Goal: Task Accomplishment & Management: Complete application form

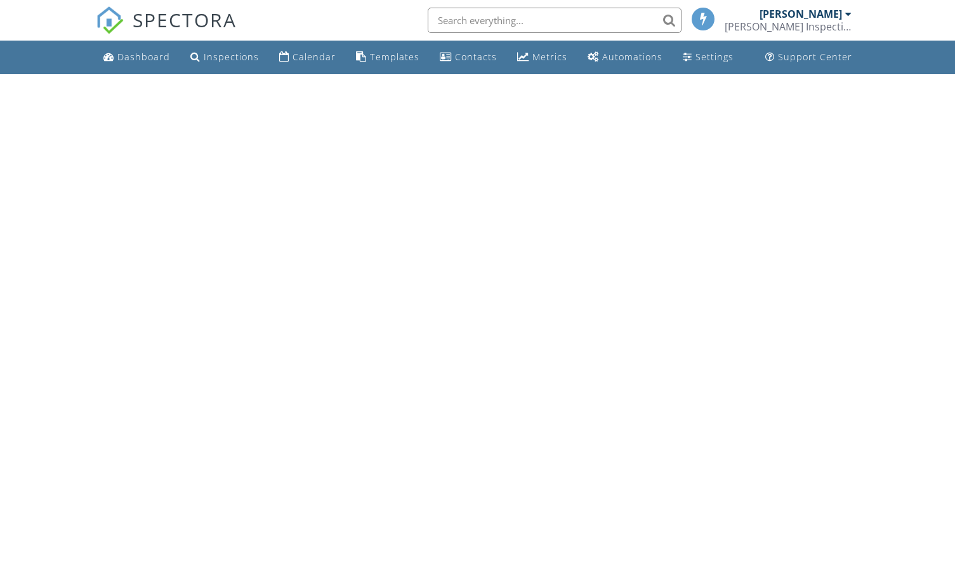
click at [148, 55] on div "Dashboard" at bounding box center [143, 57] width 53 height 12
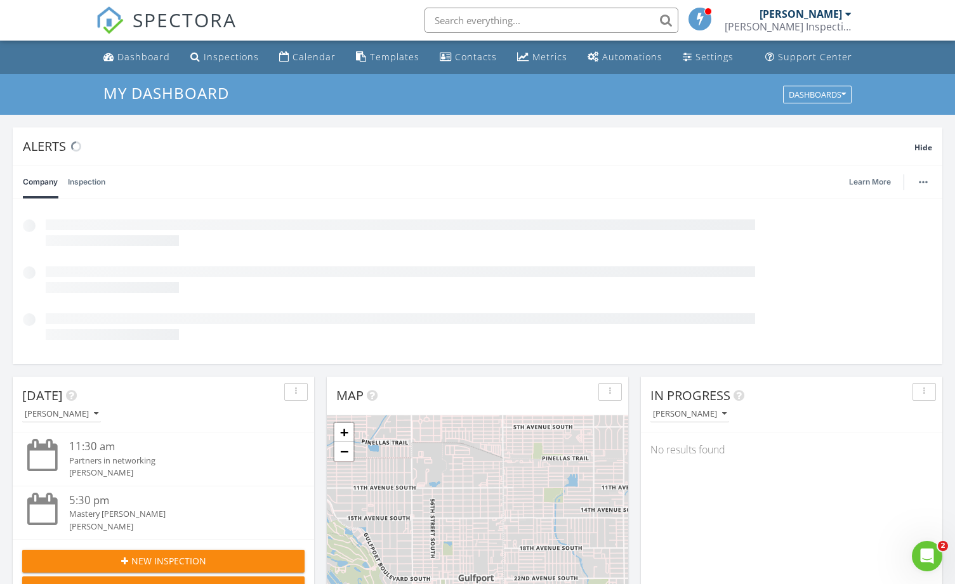
click at [161, 551] on button "New Inspection" at bounding box center [163, 561] width 282 height 23
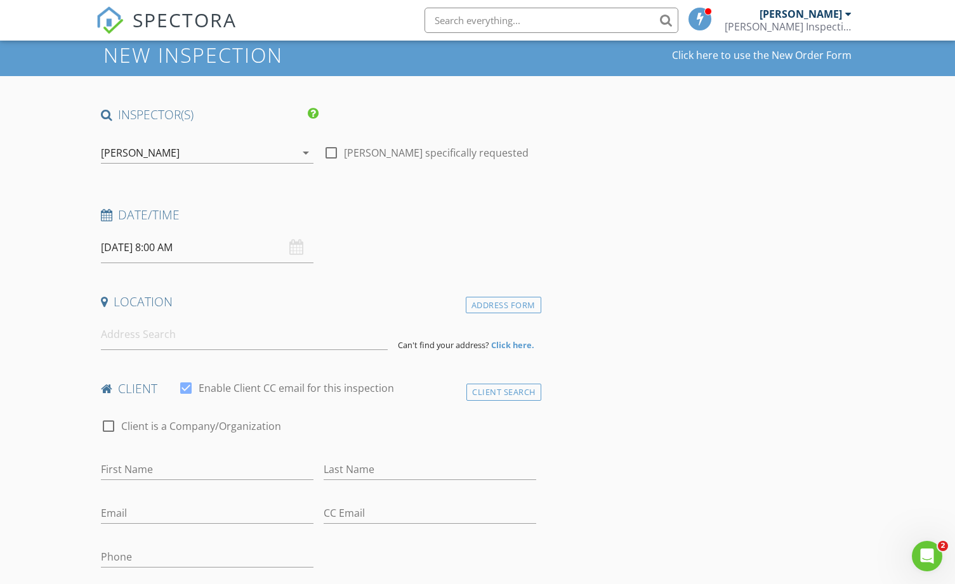
scroll to position [63, 0]
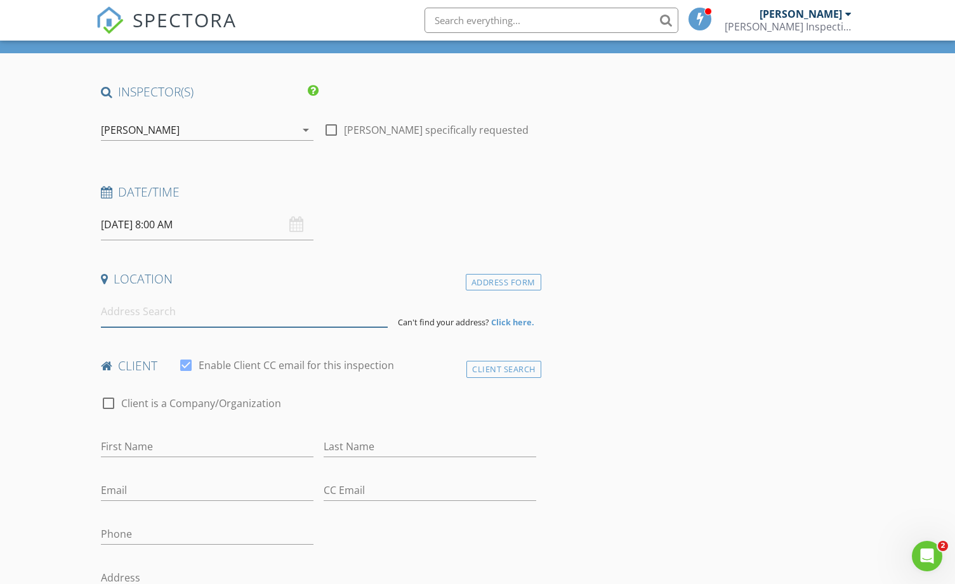
click at [230, 305] on input at bounding box center [244, 311] width 287 height 31
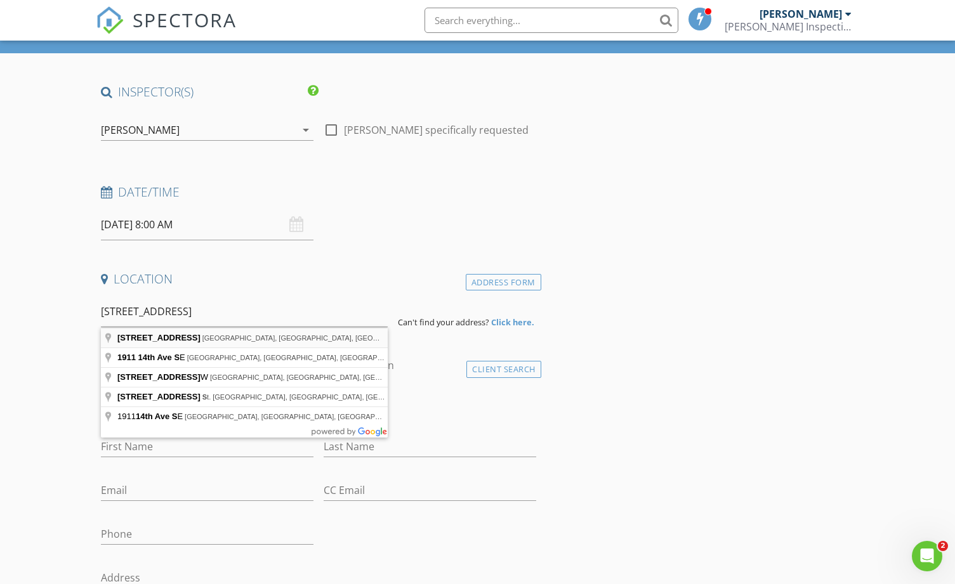
type input "1911 14th Ave S, St. Petersburg, FL, USA"
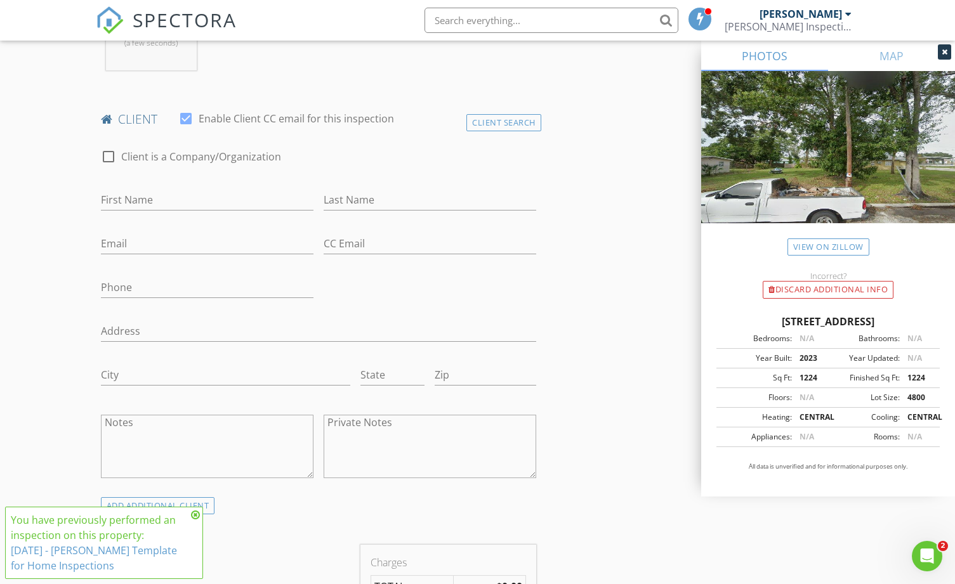
scroll to position [571, 0]
click at [228, 199] on input "First Name" at bounding box center [207, 198] width 213 height 21
type input "[PERSON_NAME]"
type input "ashley@goodwyninspections.com"
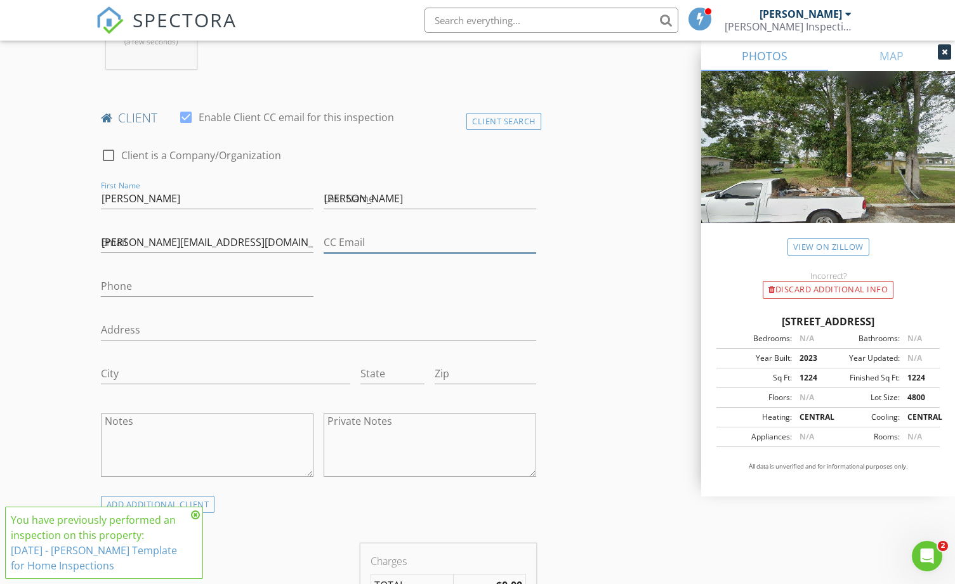
type input "ashley@goodwyninspections.com"
type input "[PHONE_NUMBER]"
click at [148, 241] on input "[PERSON_NAME][EMAIL_ADDRESS][DOMAIN_NAME]" at bounding box center [207, 242] width 213 height 21
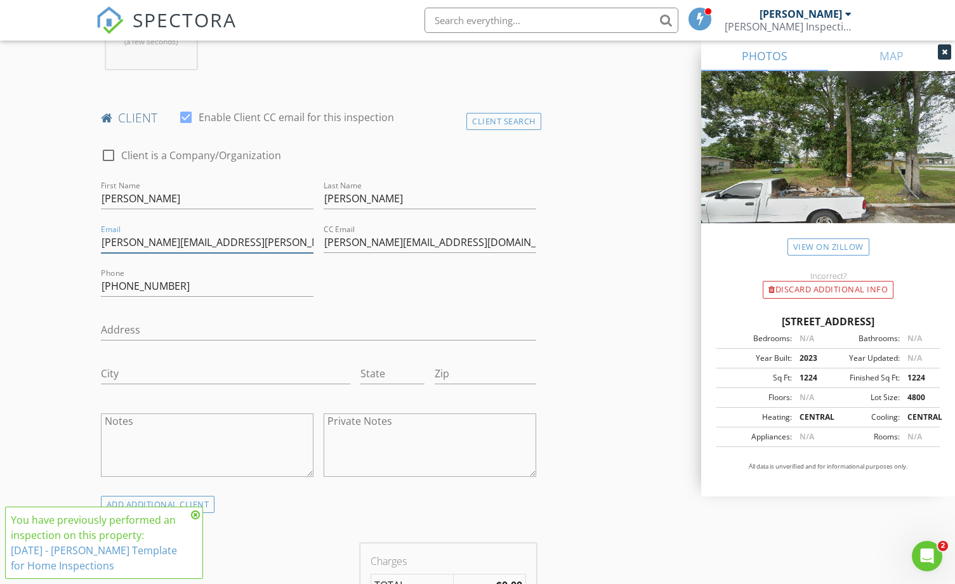
type input "[PERSON_NAME][EMAIL_ADDRESS][PERSON_NAME][DOMAIN_NAME]"
click at [333, 242] on input "[PERSON_NAME][EMAIL_ADDRESS][DOMAIN_NAME]" at bounding box center [430, 242] width 213 height 21
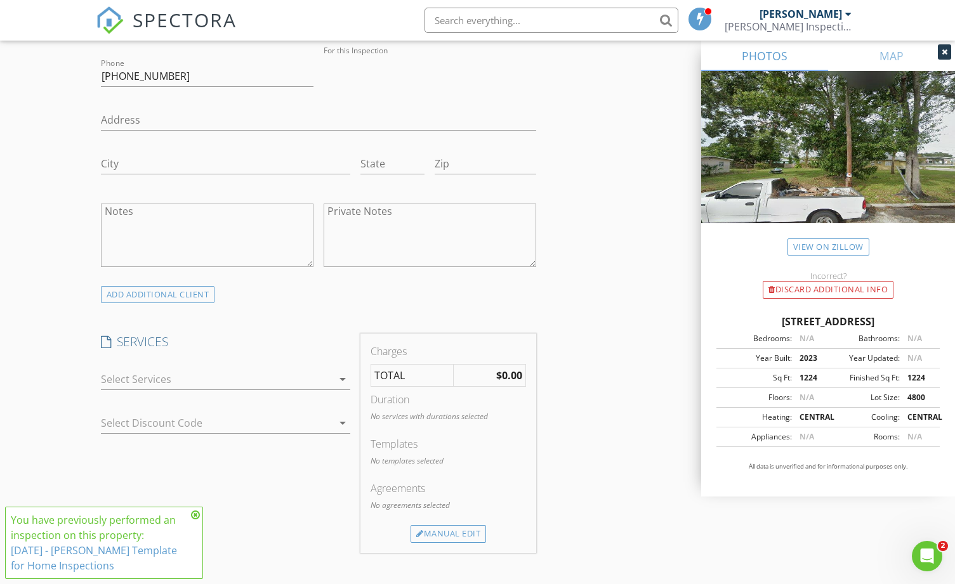
scroll to position [825, 0]
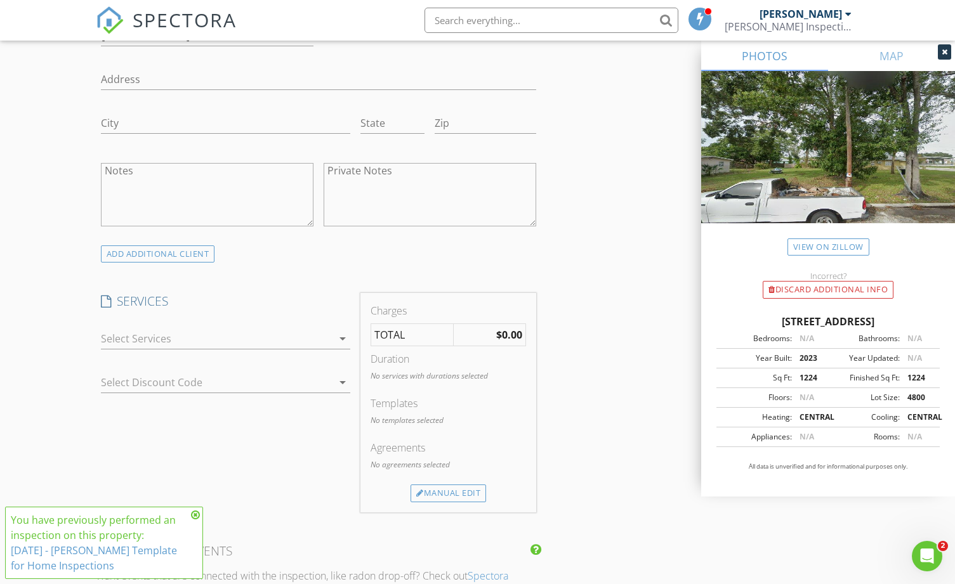
click at [256, 341] on div at bounding box center [217, 339] width 232 height 20
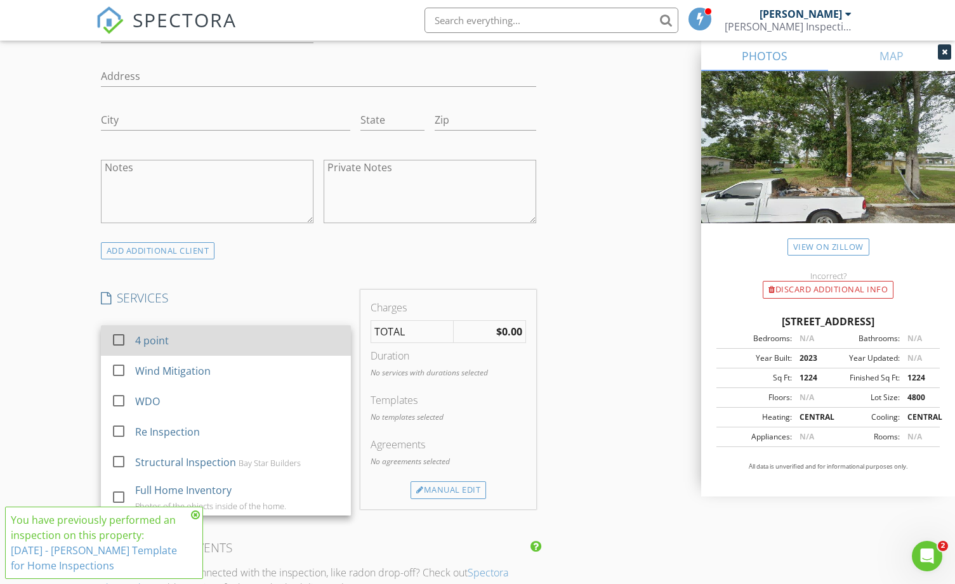
click at [226, 341] on div "4 point" at bounding box center [238, 340] width 206 height 25
checkbox input "false"
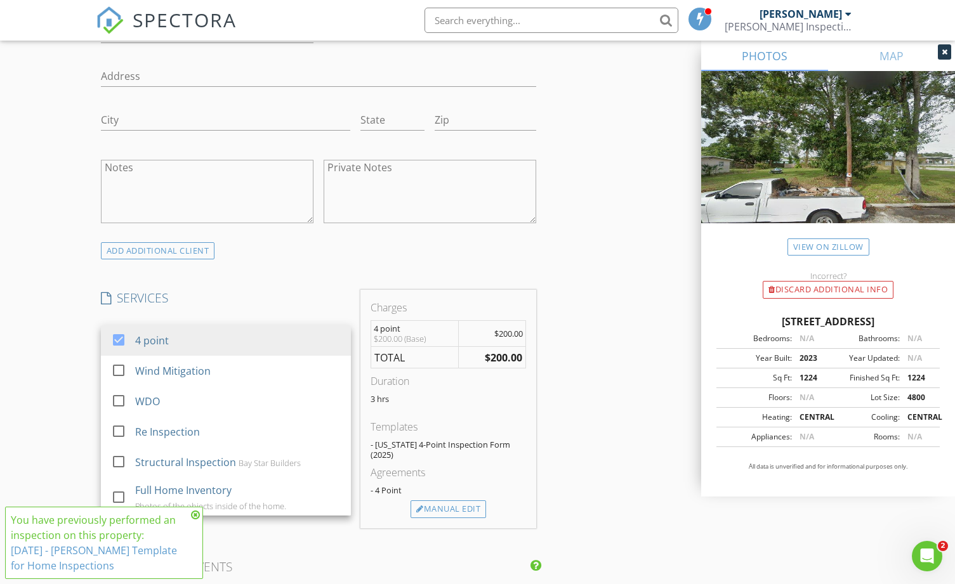
click at [401, 407] on div "3 hrs" at bounding box center [448, 404] width 155 height 20
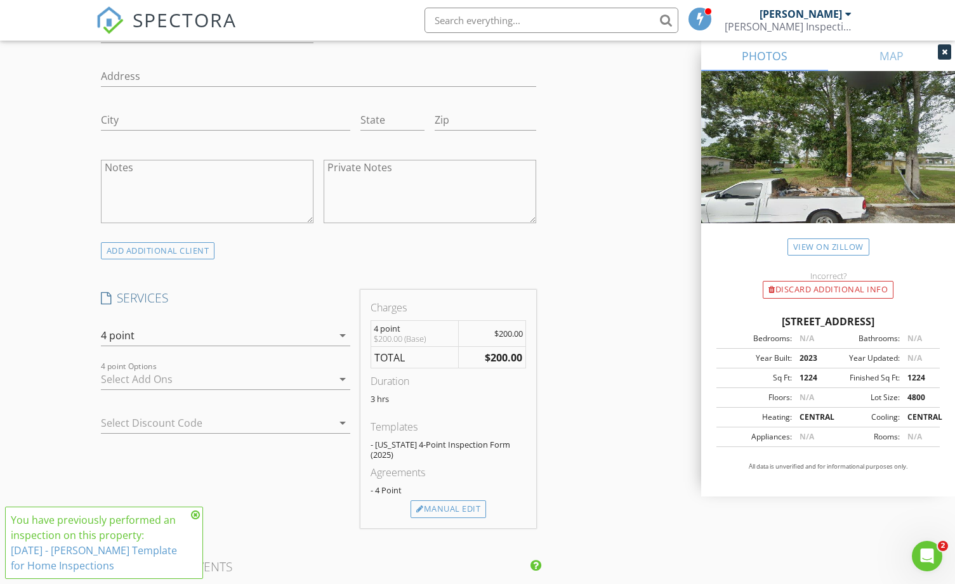
click at [207, 371] on div at bounding box center [217, 379] width 232 height 20
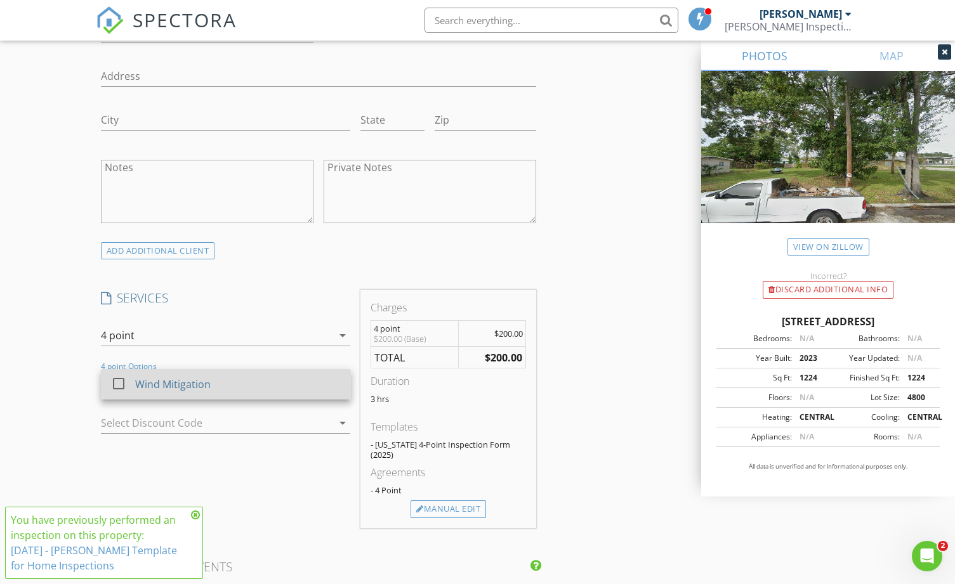
click at [197, 376] on div "Wind Mitigation" at bounding box center [238, 384] width 206 height 25
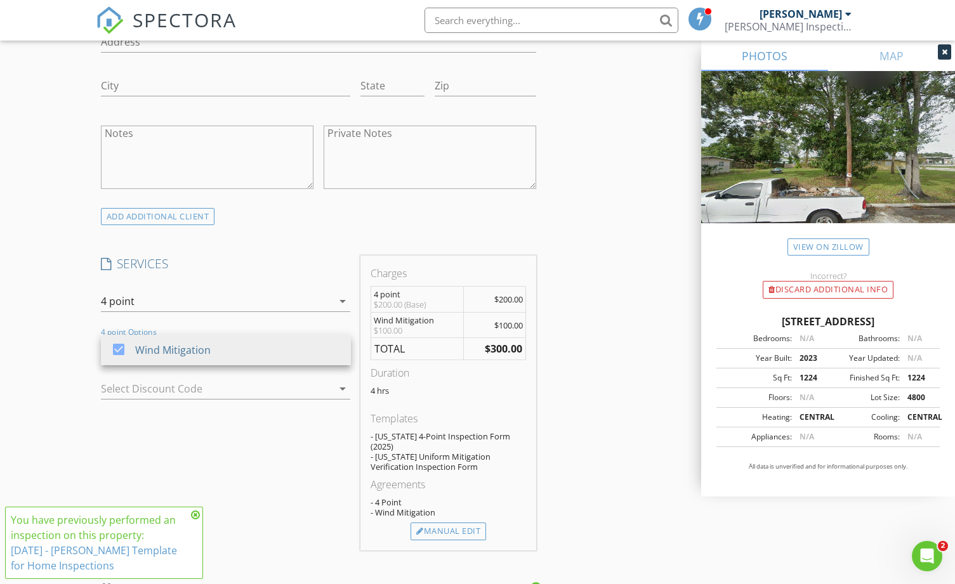
scroll to position [888, 0]
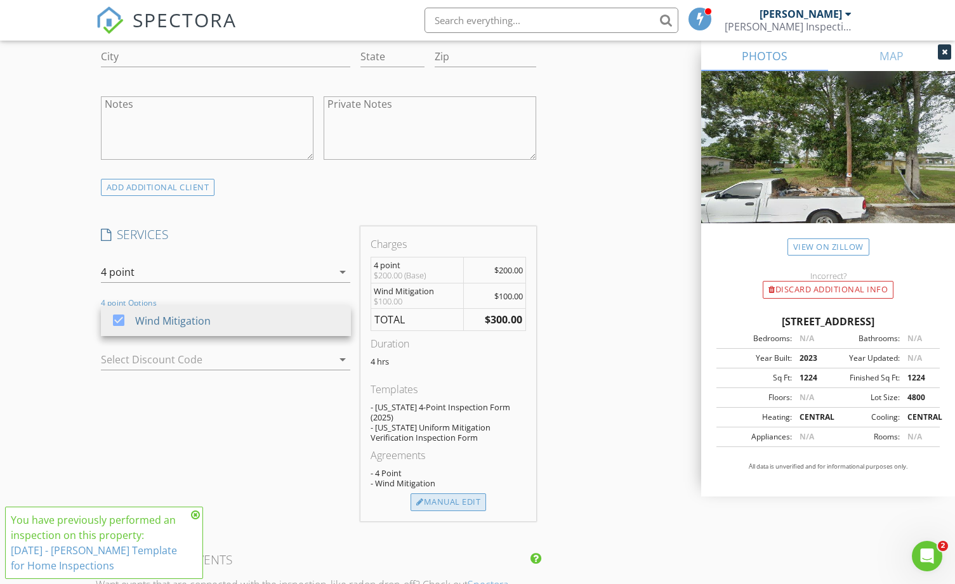
click at [462, 499] on div "Manual Edit" at bounding box center [449, 503] width 76 height 18
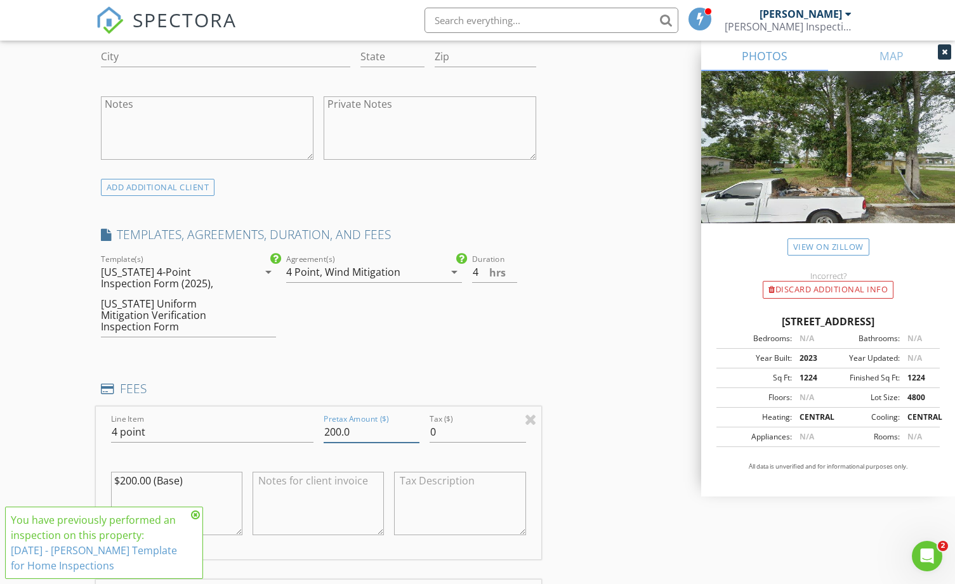
drag, startPoint x: 362, startPoint y: 424, endPoint x: 296, endPoint y: 424, distance: 66.0
click at [296, 424] on div "Line Item 4 point Pretax Amount ($) 200.0 Tax ($) 0 $200.00 (Base)" at bounding box center [318, 483] width 445 height 153
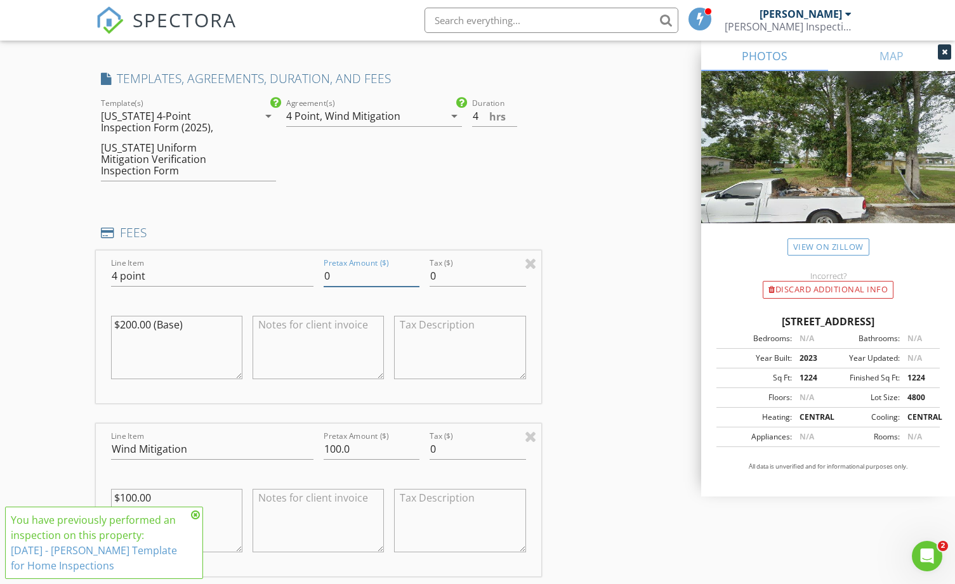
scroll to position [1079, 0]
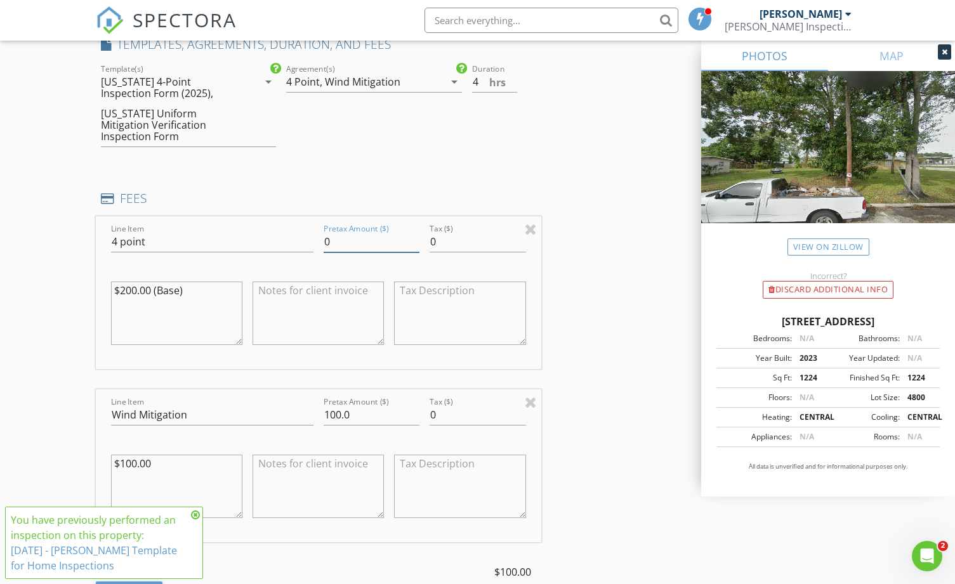
type input "0"
drag, startPoint x: 355, startPoint y: 404, endPoint x: 285, endPoint y: 405, distance: 69.8
click at [285, 405] on div "Line Item Wind Mitigation Pretax Amount ($) 100.0 Tax ($) 0 $100.00" at bounding box center [318, 466] width 445 height 153
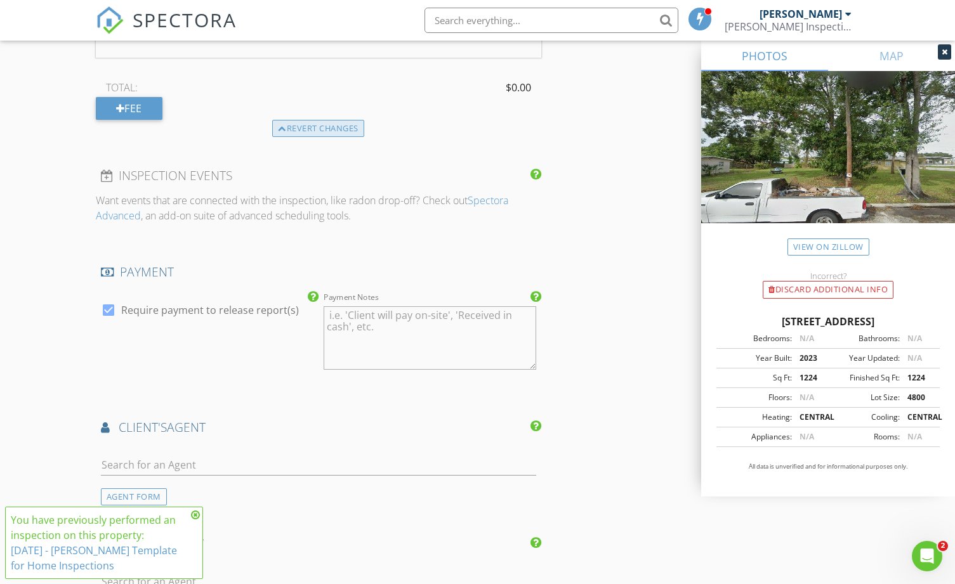
scroll to position [1586, 0]
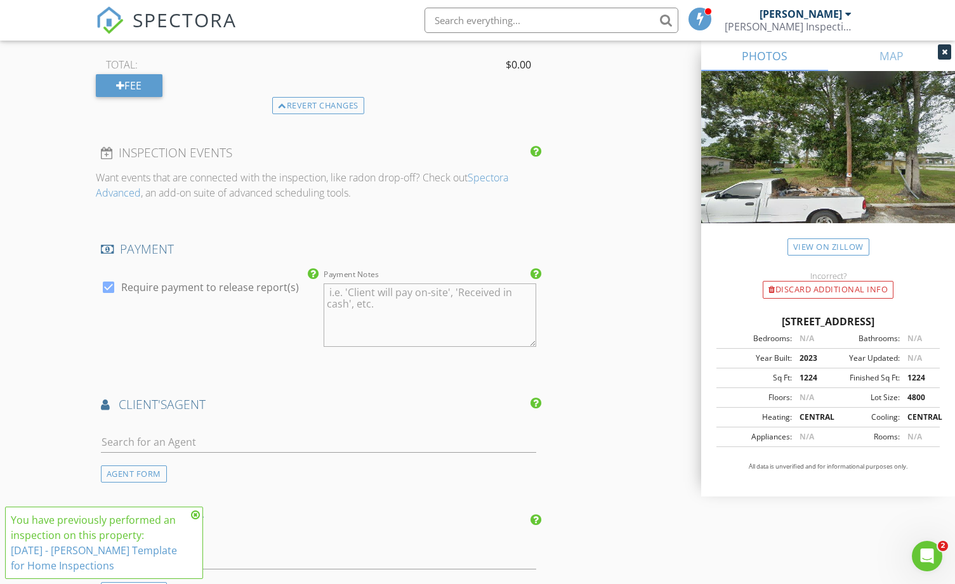
type input "0"
click at [110, 277] on div at bounding box center [109, 288] width 22 height 22
checkbox input "false"
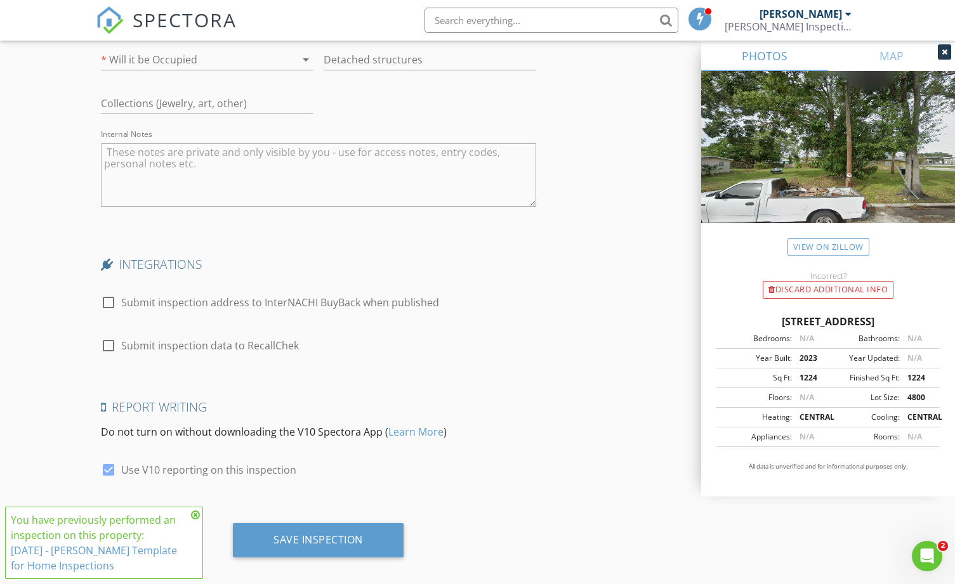
scroll to position [2291, 0]
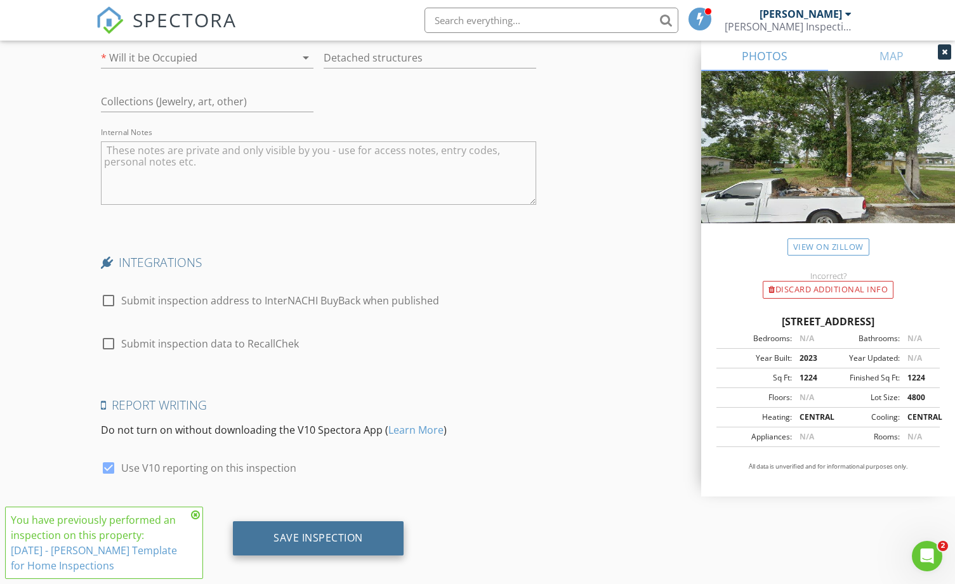
click at [358, 533] on div "Save Inspection" at bounding box center [317, 538] width 89 height 13
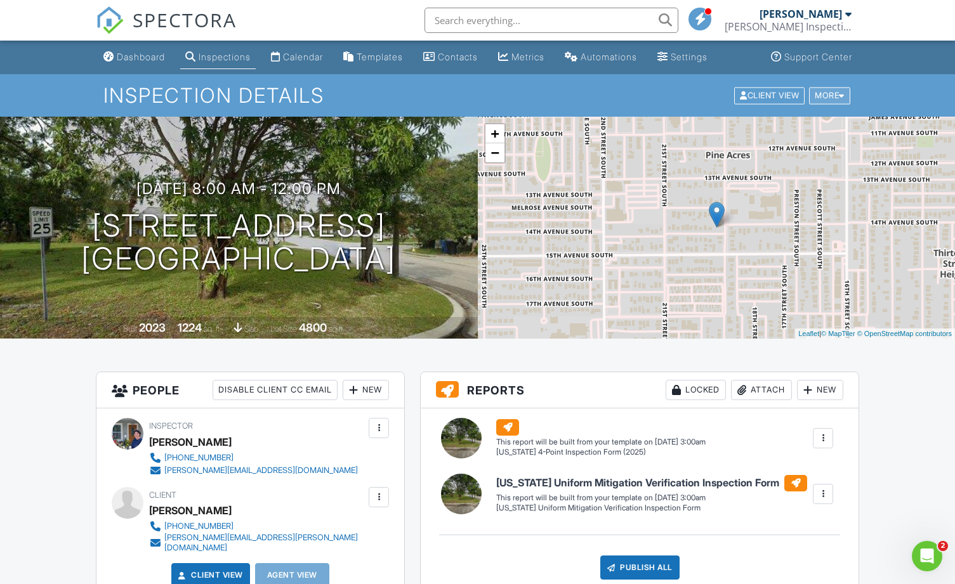
click at [827, 97] on div "More" at bounding box center [829, 95] width 41 height 17
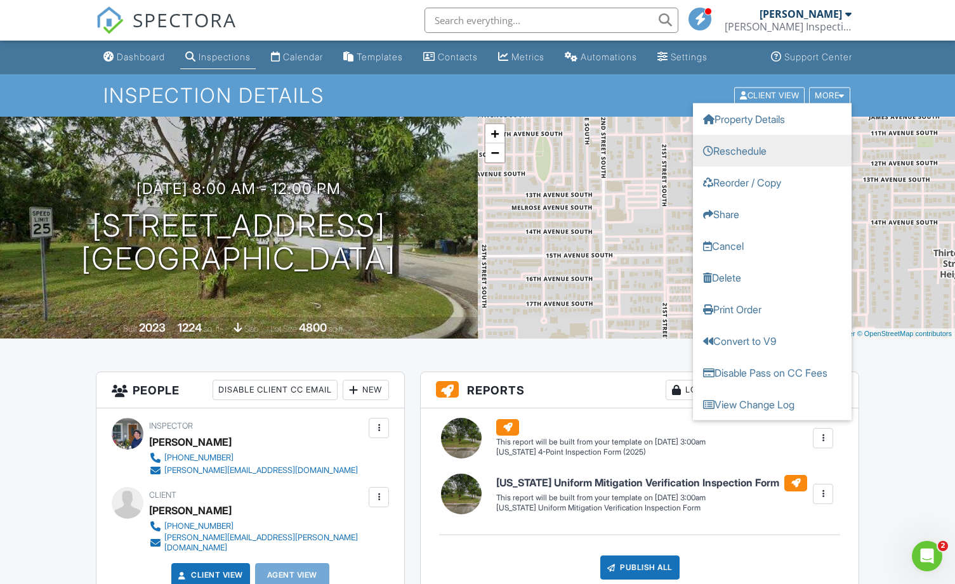
click at [784, 150] on link "Reschedule" at bounding box center [772, 151] width 159 height 32
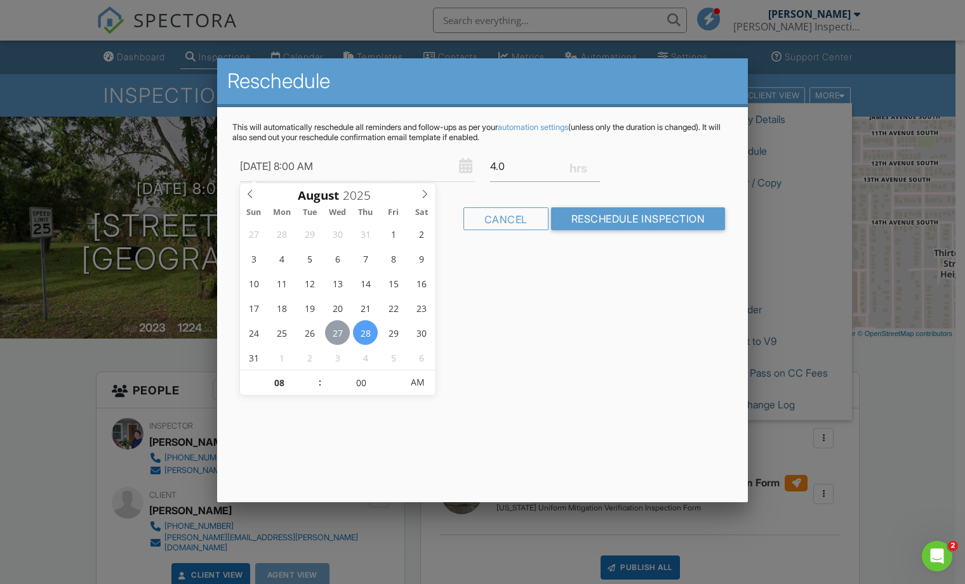
type input "08/27/2025 8:00 AM"
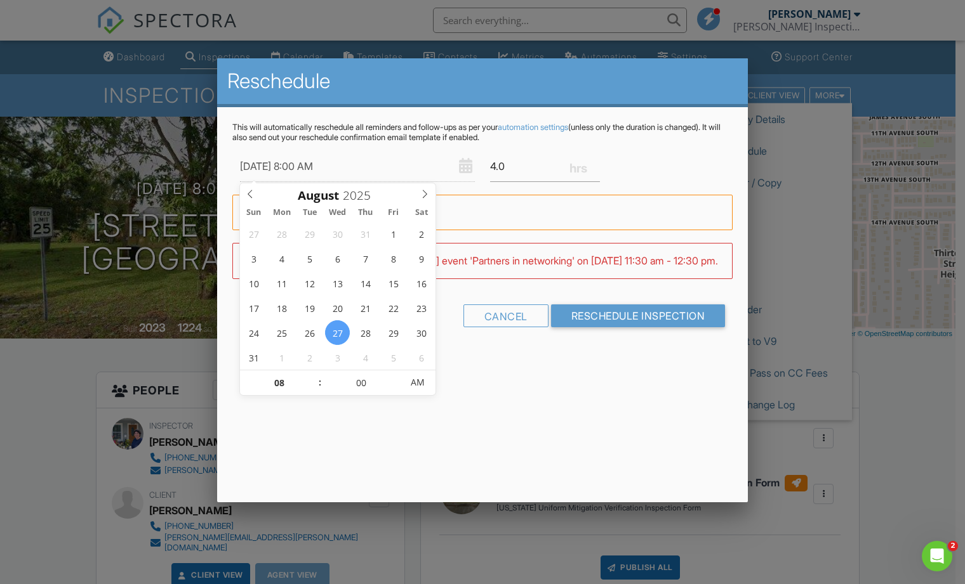
click at [475, 429] on div "Reschedule This will automatically reschedule all reminders and follow-ups as p…" at bounding box center [482, 280] width 530 height 444
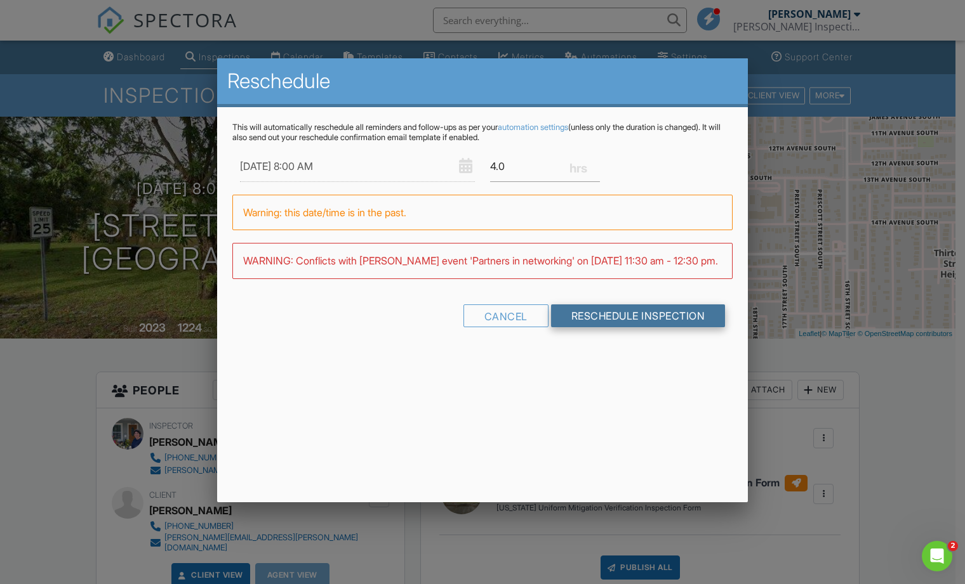
click at [603, 327] on input "Reschedule Inspection" at bounding box center [638, 316] width 175 height 23
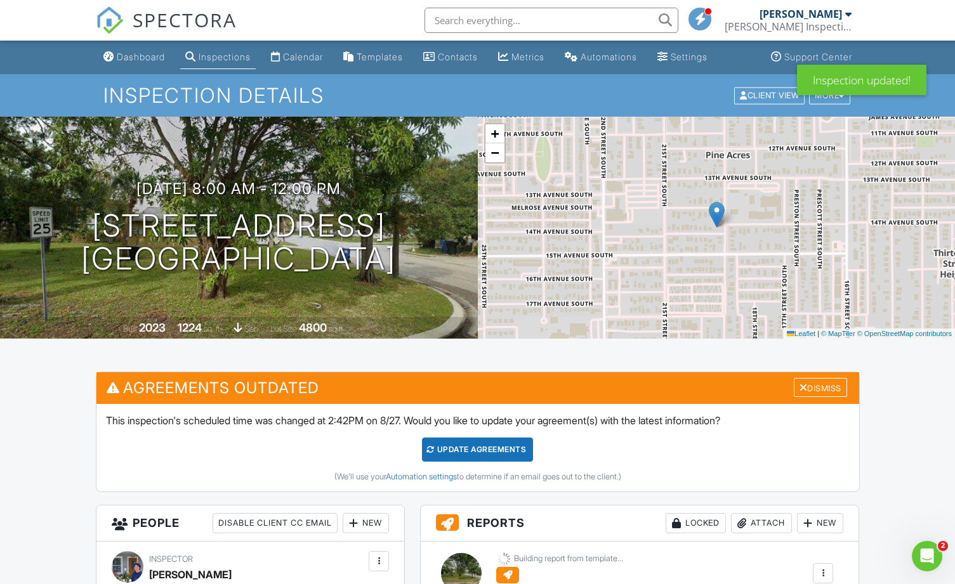
click at [492, 452] on div "Update Agreements" at bounding box center [477, 450] width 111 height 24
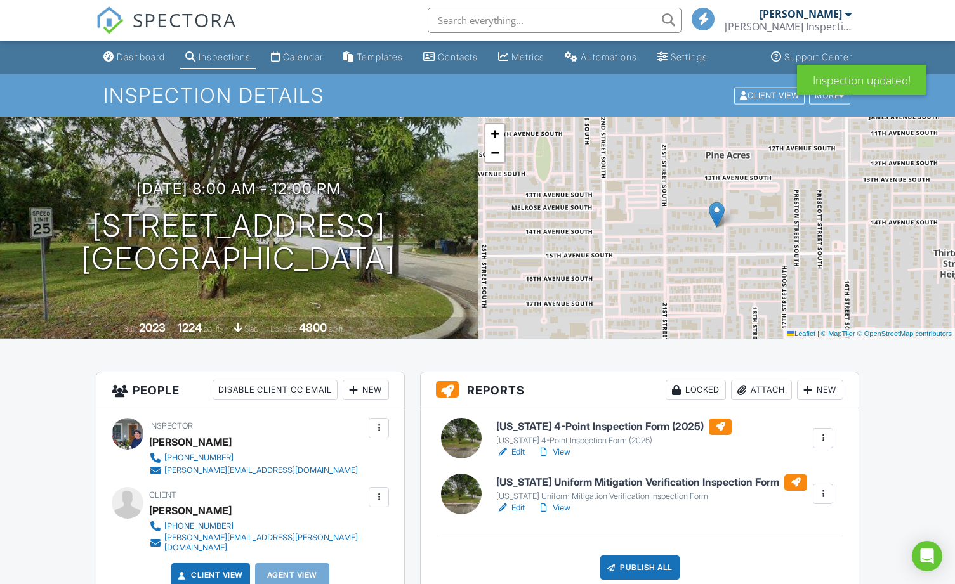
click at [517, 448] on link "Edit" at bounding box center [510, 452] width 29 height 13
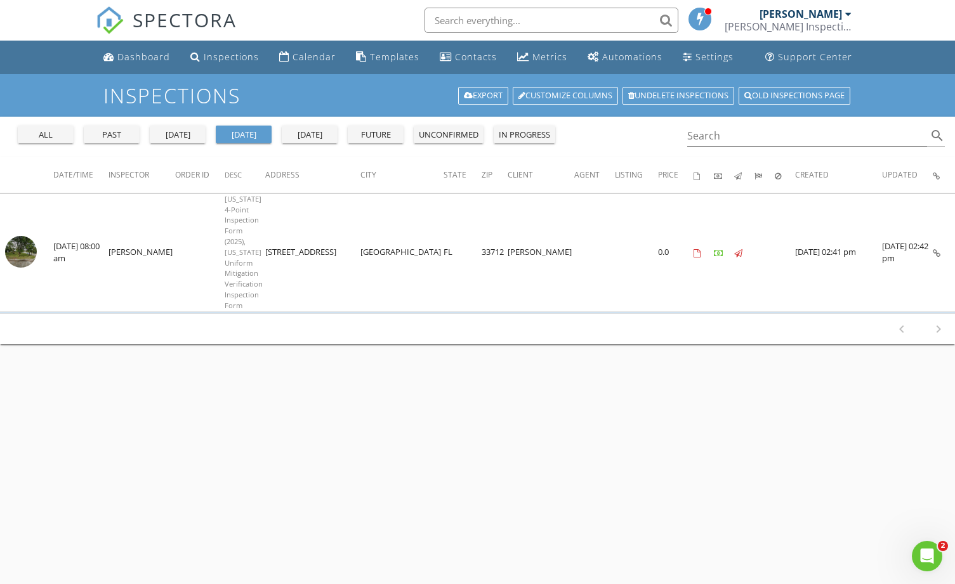
click at [57, 133] on div "all" at bounding box center [46, 135] width 46 height 13
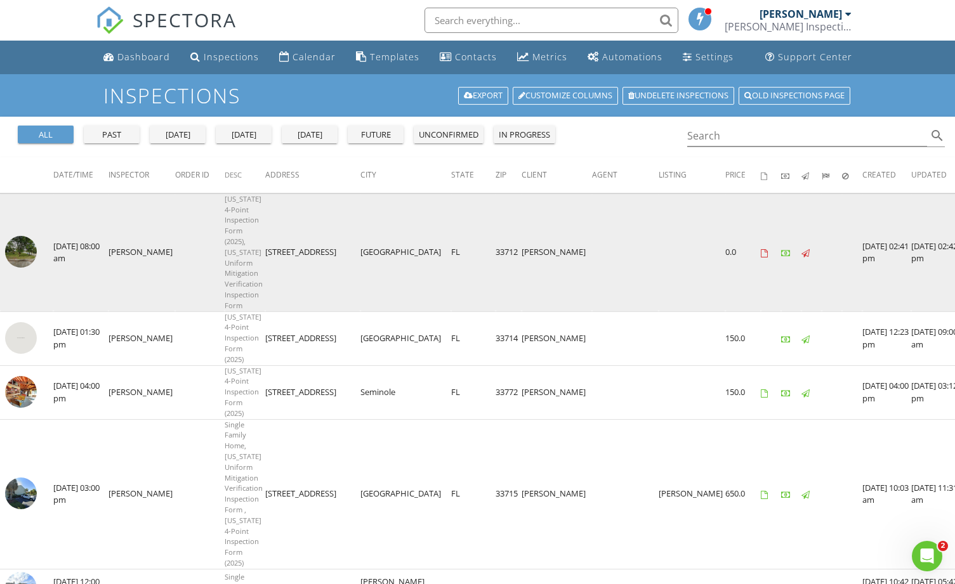
click at [12, 254] on img at bounding box center [21, 252] width 32 height 32
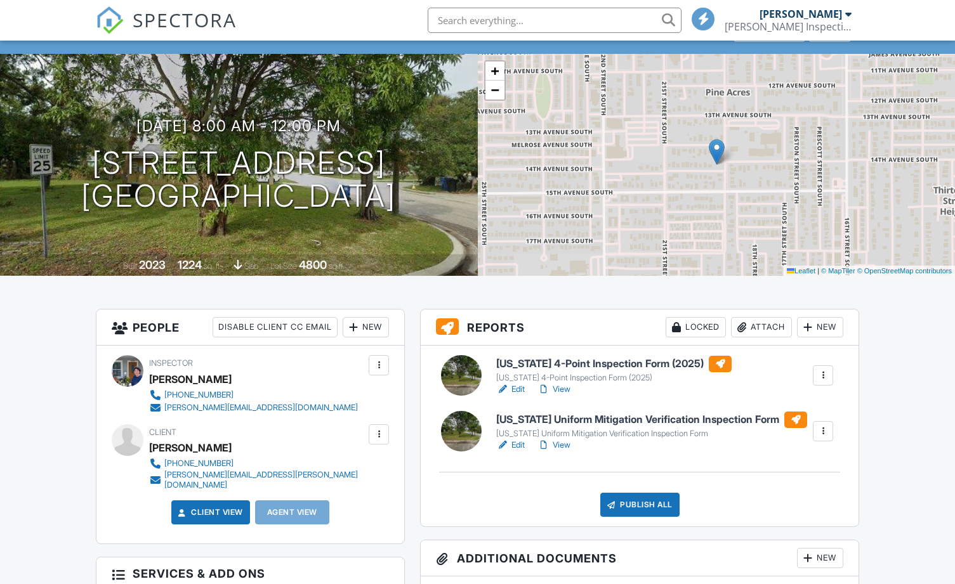
scroll to position [63, 0]
click at [513, 444] on link "Edit" at bounding box center [510, 444] width 29 height 13
